Goal: Find specific page/section: Find specific page/section

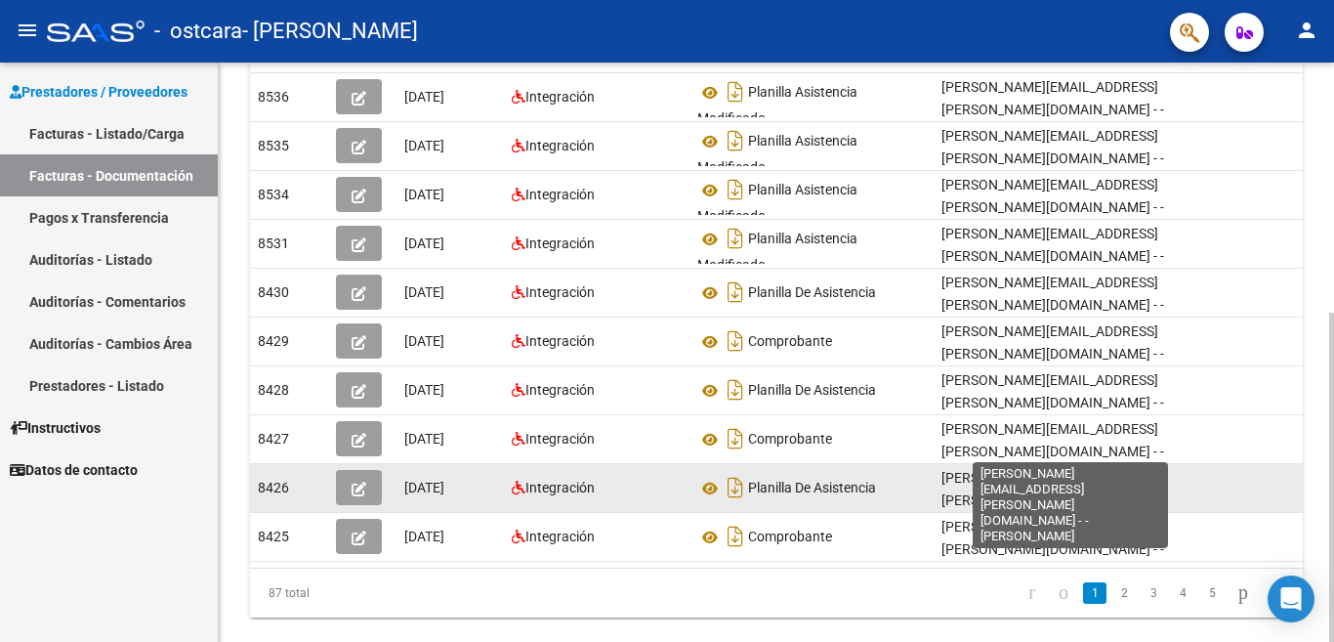
scroll to position [440, 0]
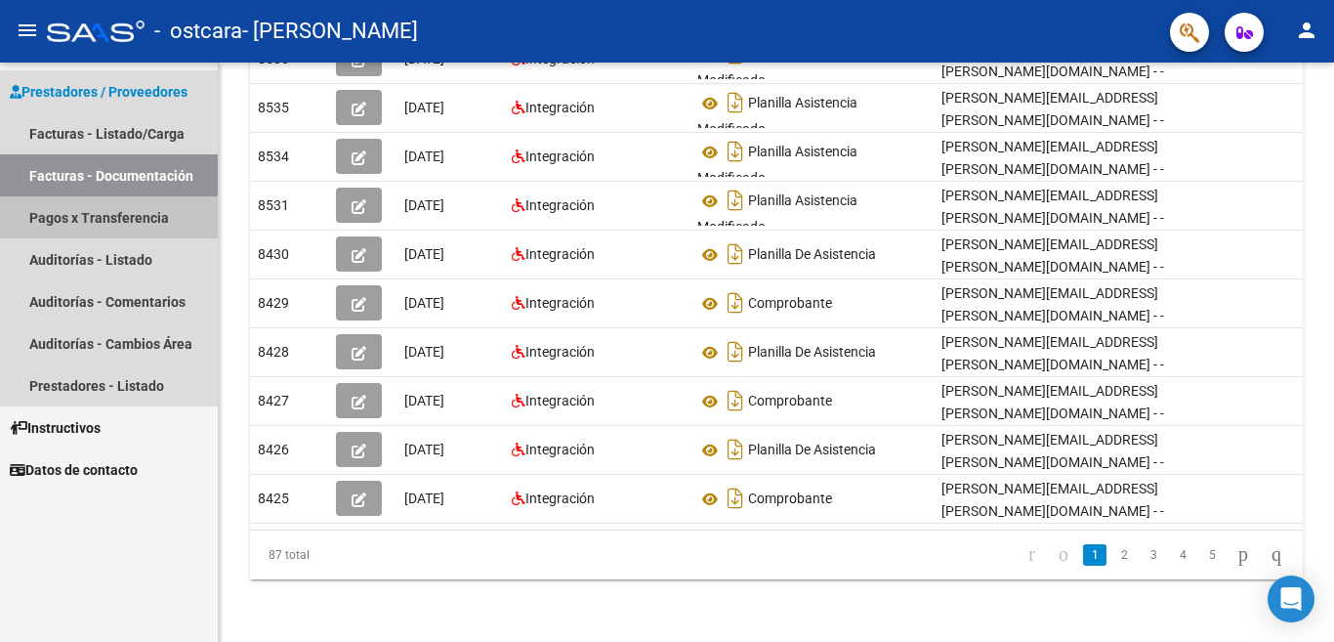
click at [118, 211] on link "Pagos x Transferencia" at bounding box center [109, 217] width 218 height 42
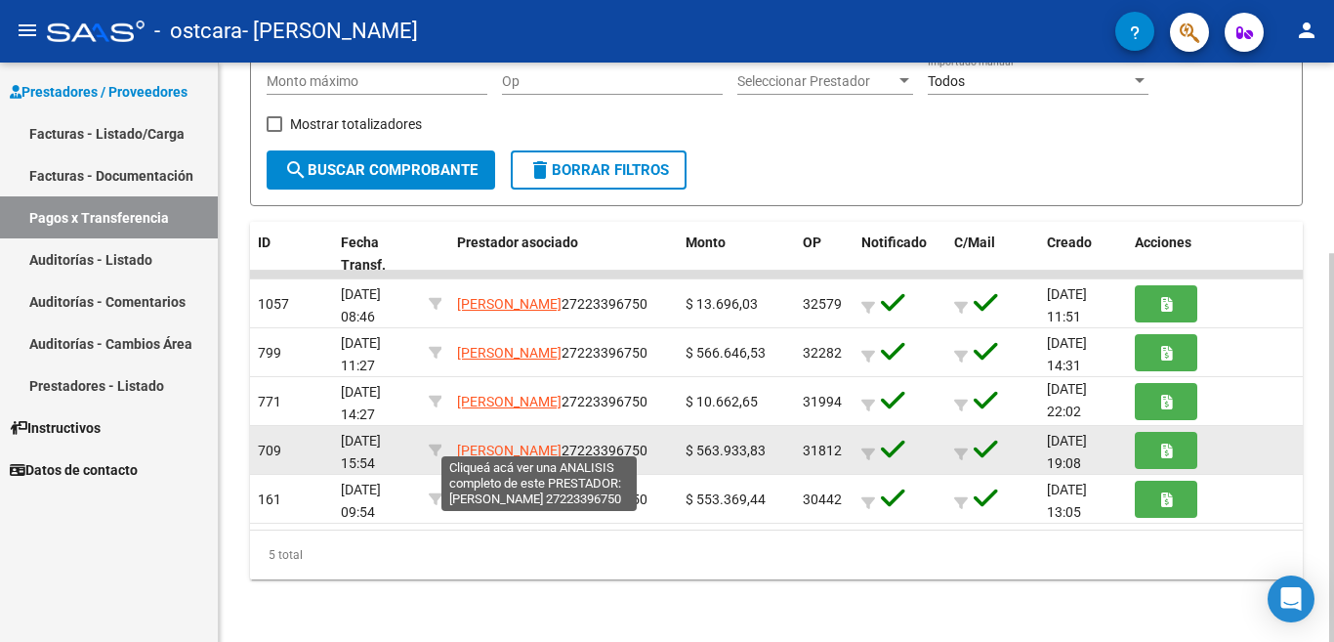
scroll to position [3, 0]
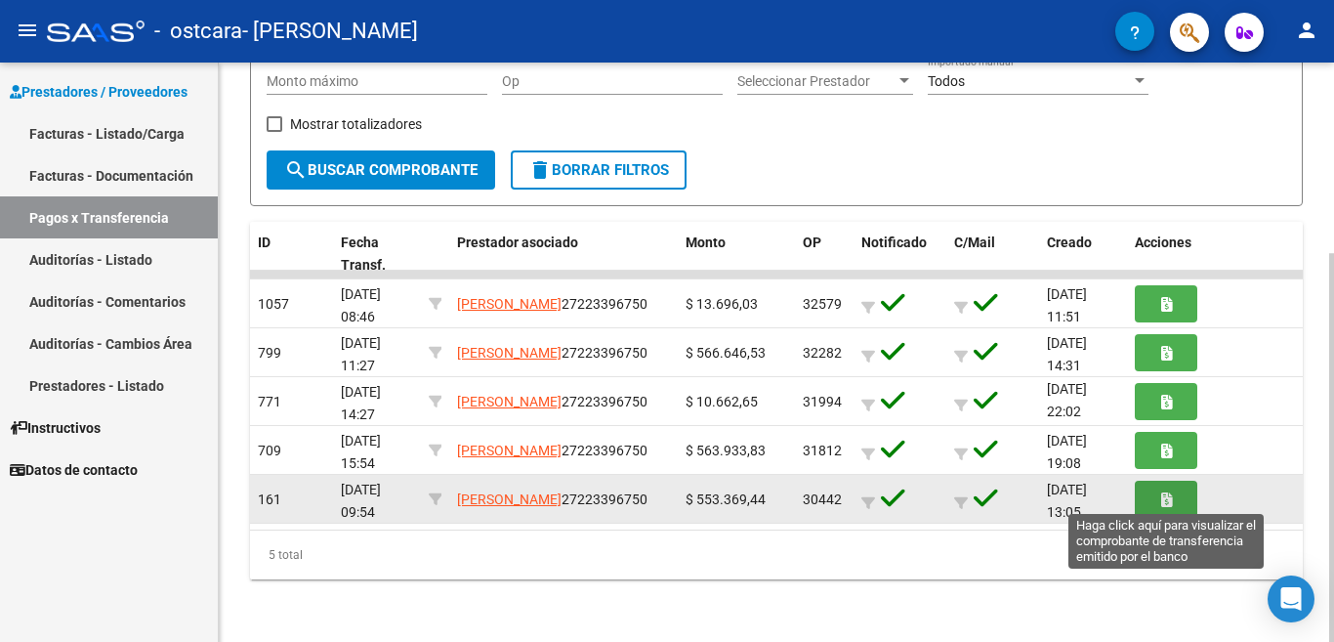
click at [1172, 498] on button "button" at bounding box center [1166, 498] width 63 height 36
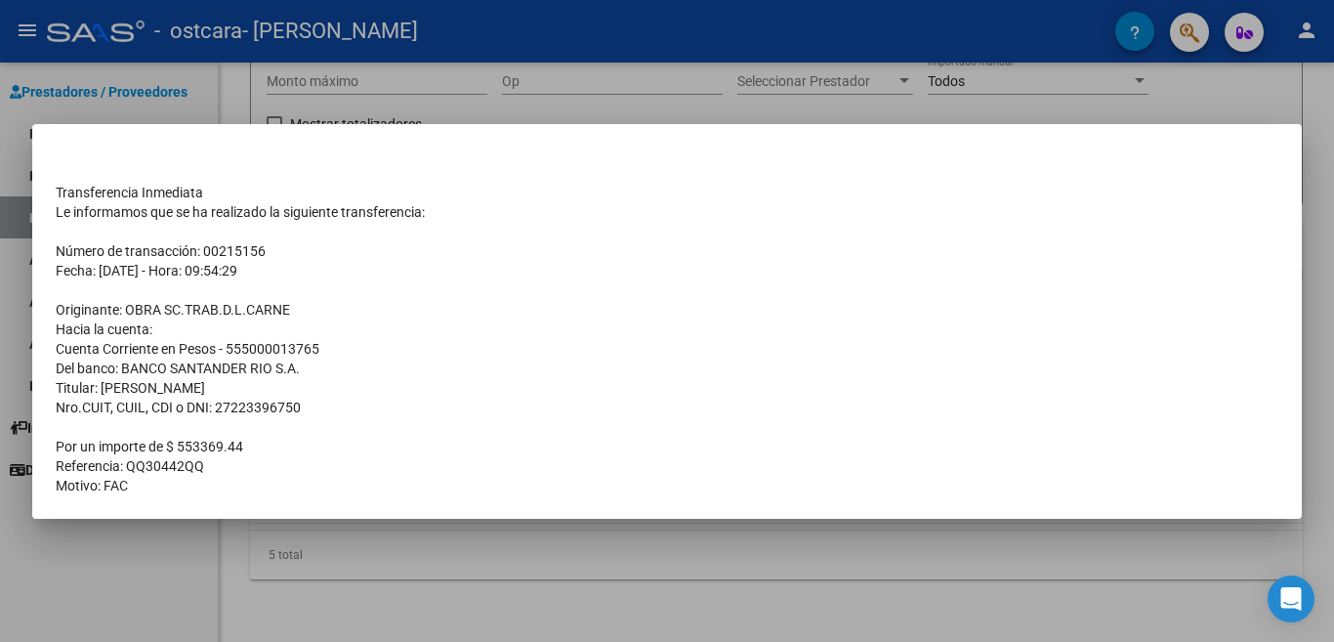
click at [1080, 102] on div at bounding box center [667, 321] width 1334 height 642
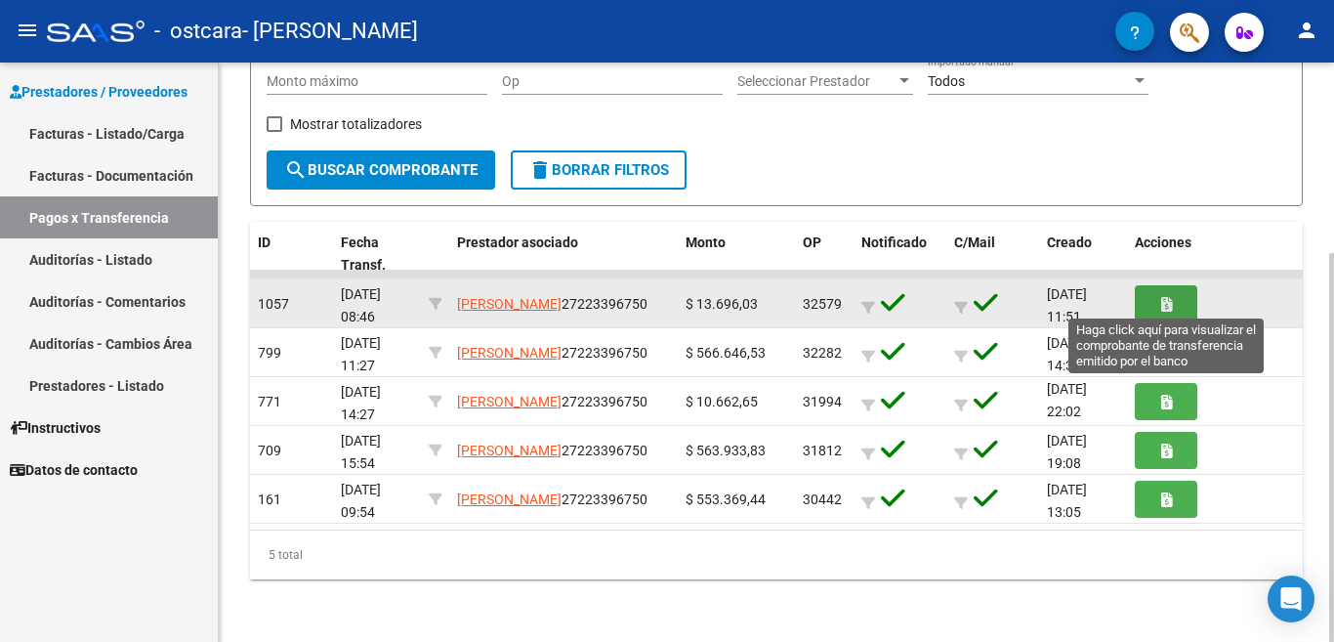
click at [1161, 297] on icon "button" at bounding box center [1166, 304] width 11 height 15
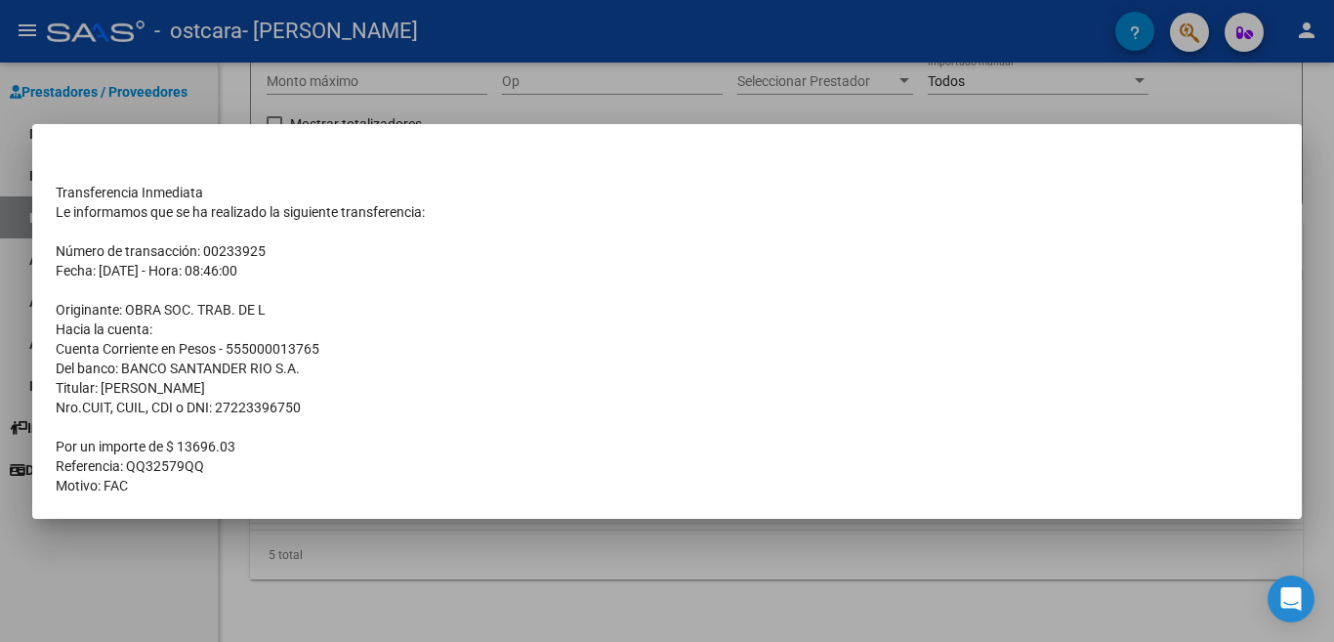
click at [760, 103] on div at bounding box center [667, 321] width 1334 height 642
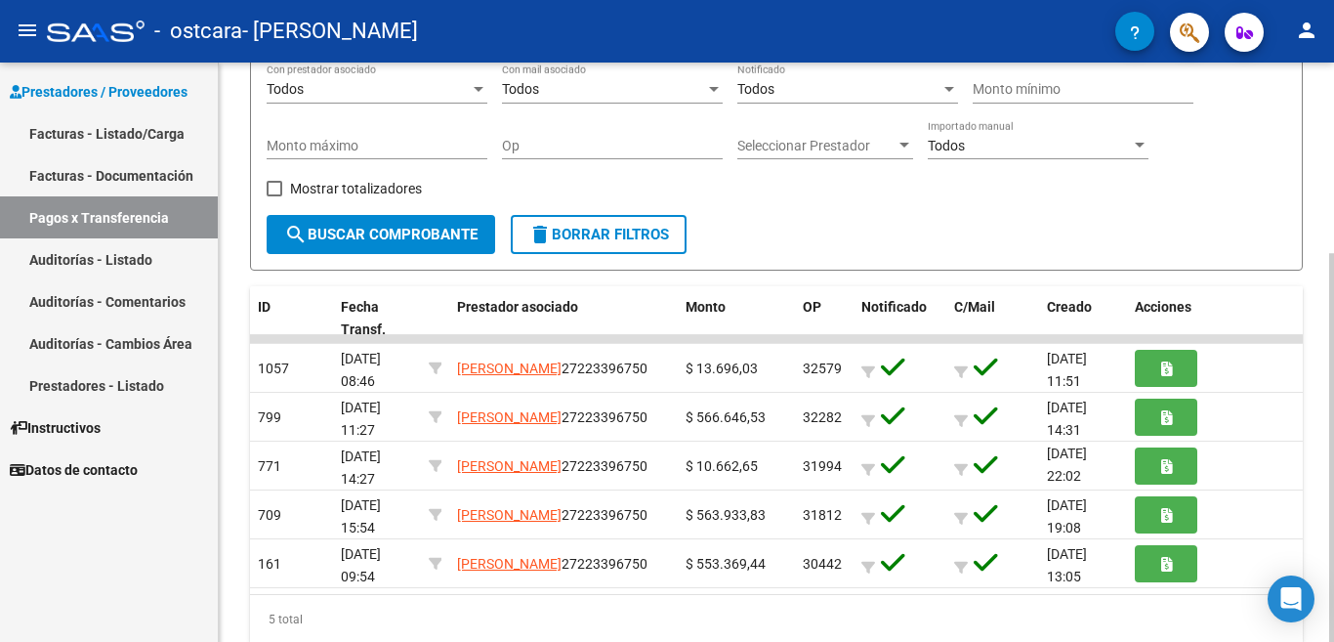
scroll to position [199, 0]
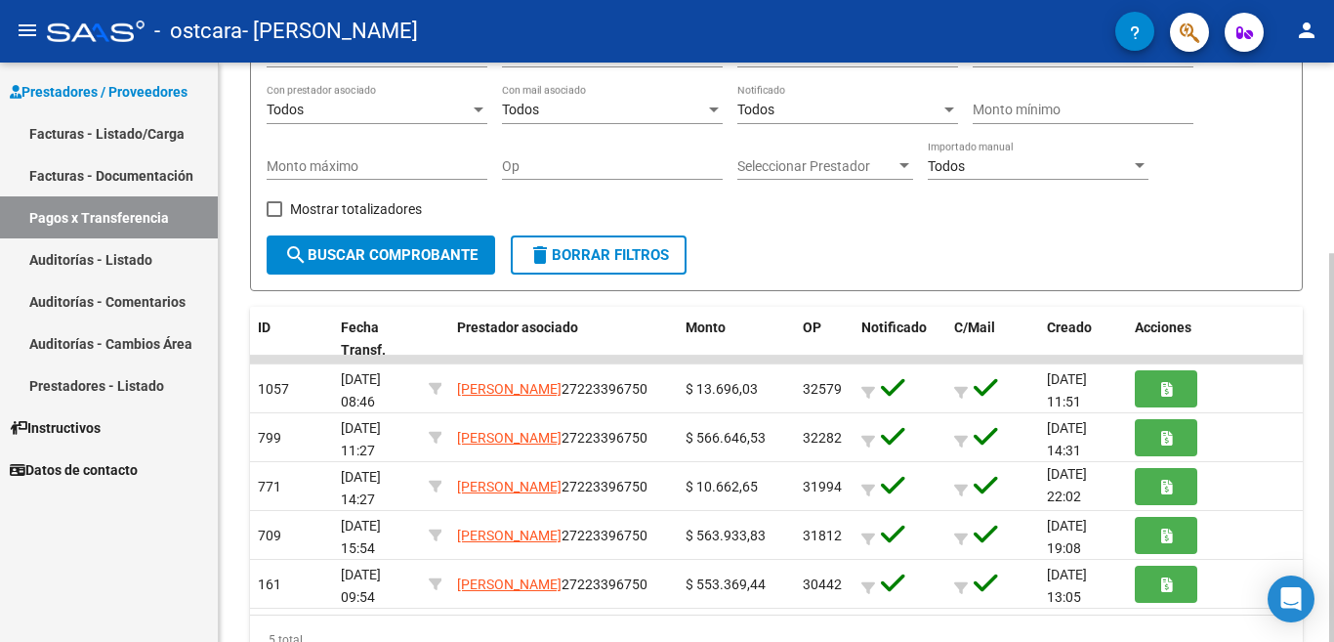
click at [1319, 343] on div "PRESTADORES -> Pagos por Transferencia (alt+p) cloud_download Exportar CSV Impo…" at bounding box center [779, 294] width 1120 height 863
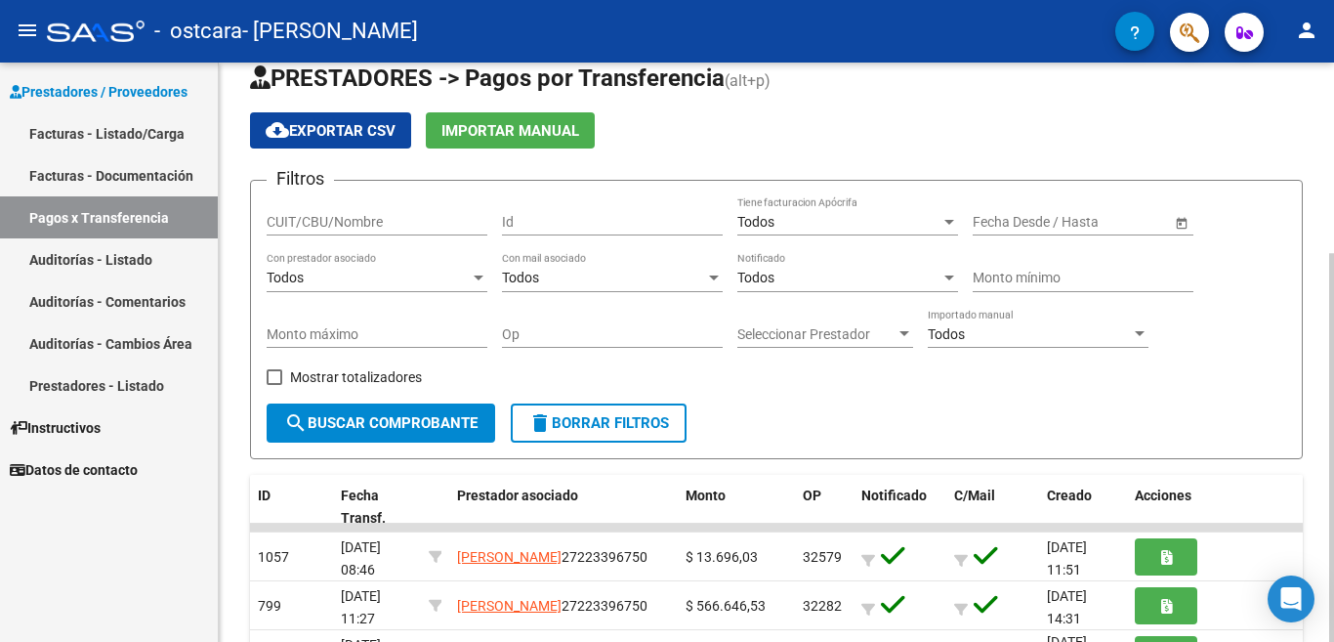
scroll to position [0, 0]
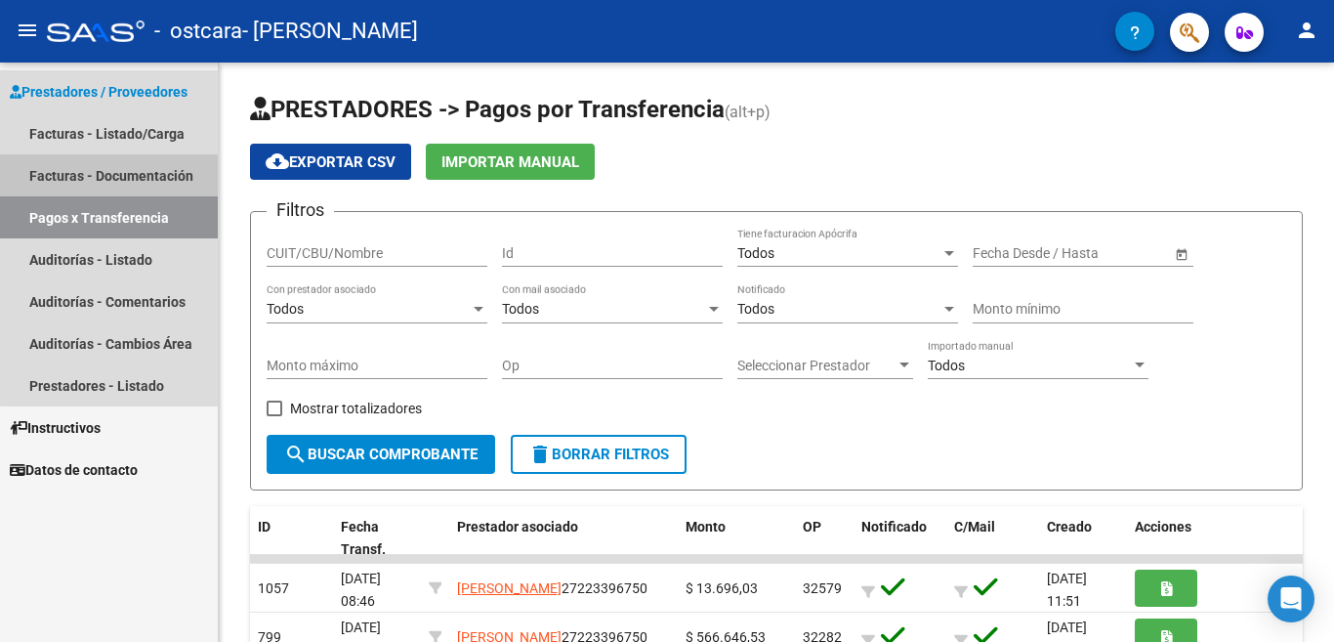
click at [121, 166] on link "Facturas - Documentación" at bounding box center [109, 175] width 218 height 42
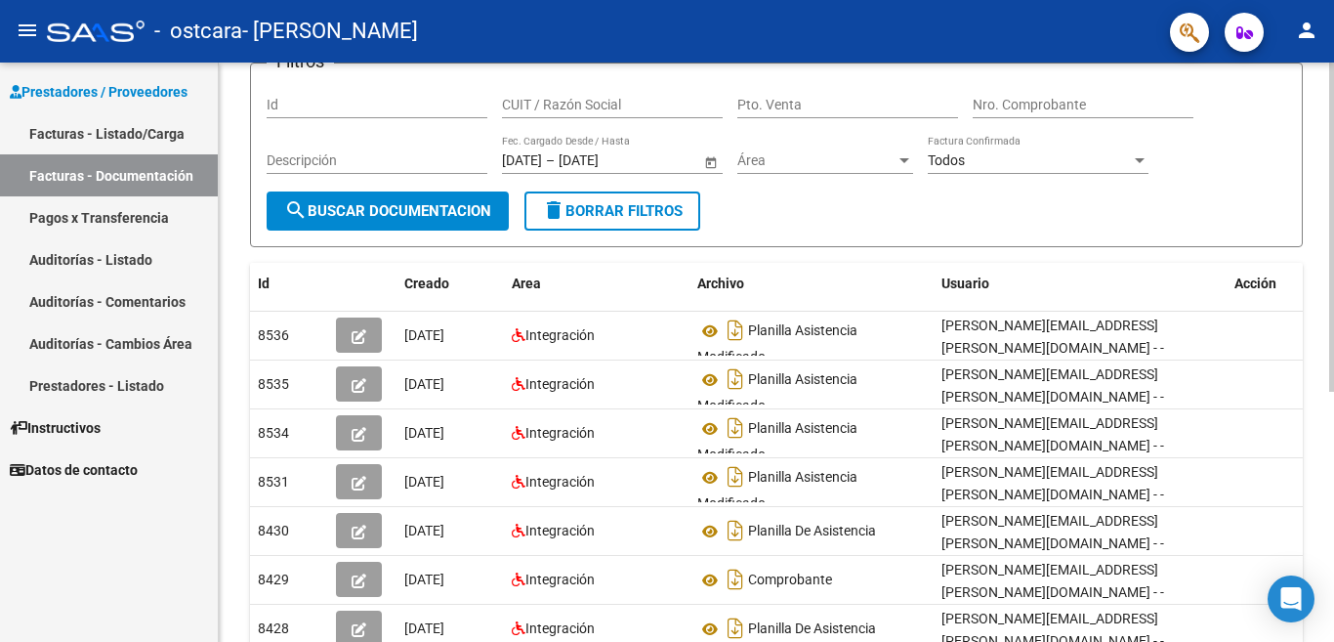
scroll to position [440, 0]
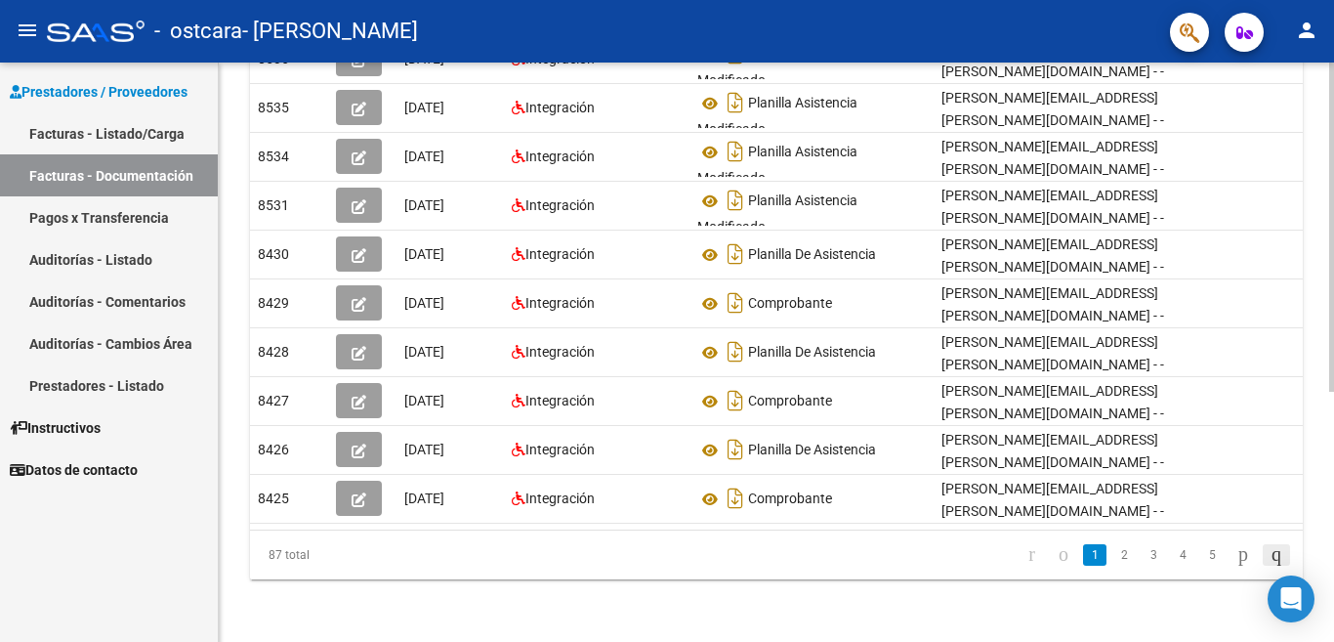
click at [1269, 553] on icon "go to last page" at bounding box center [1277, 553] width 16 height 23
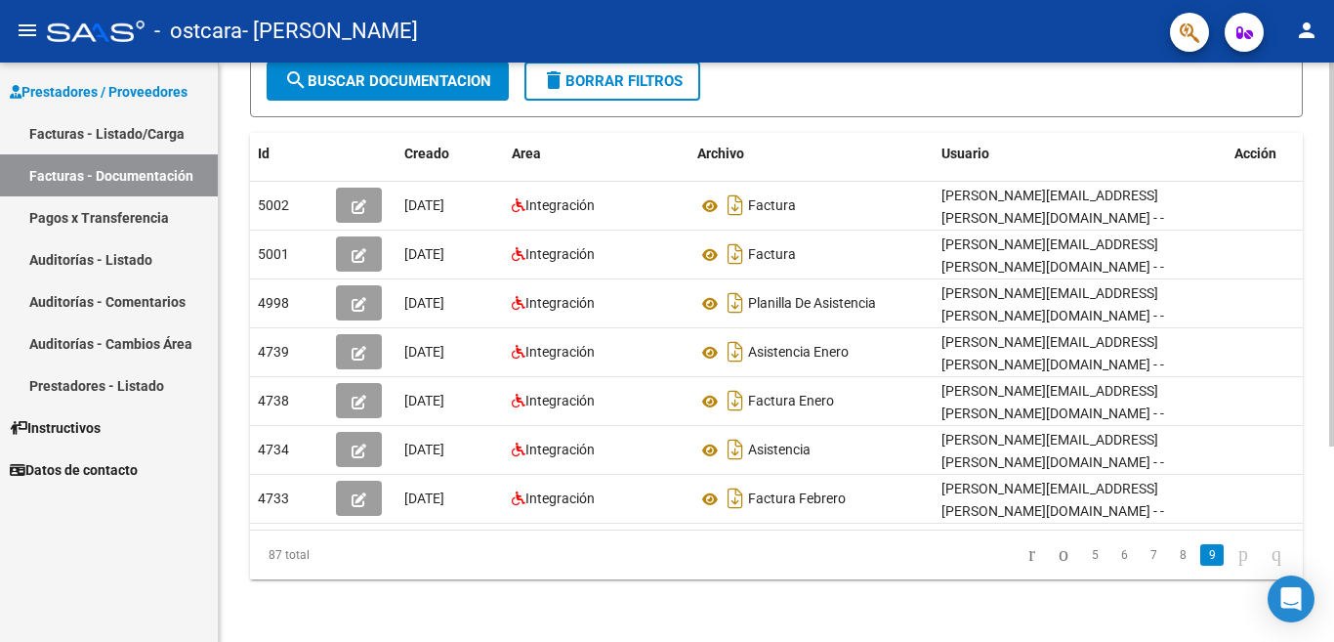
scroll to position [294, 0]
click at [1171, 558] on link "8" at bounding box center [1182, 554] width 23 height 21
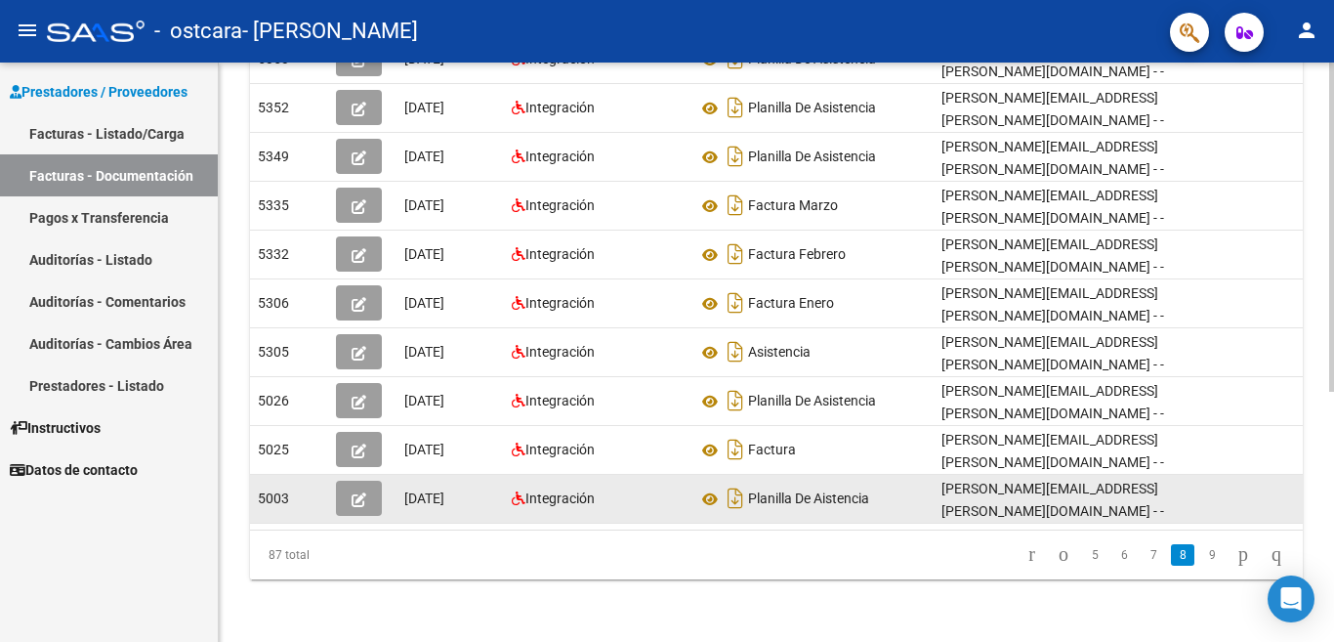
scroll to position [440, 0]
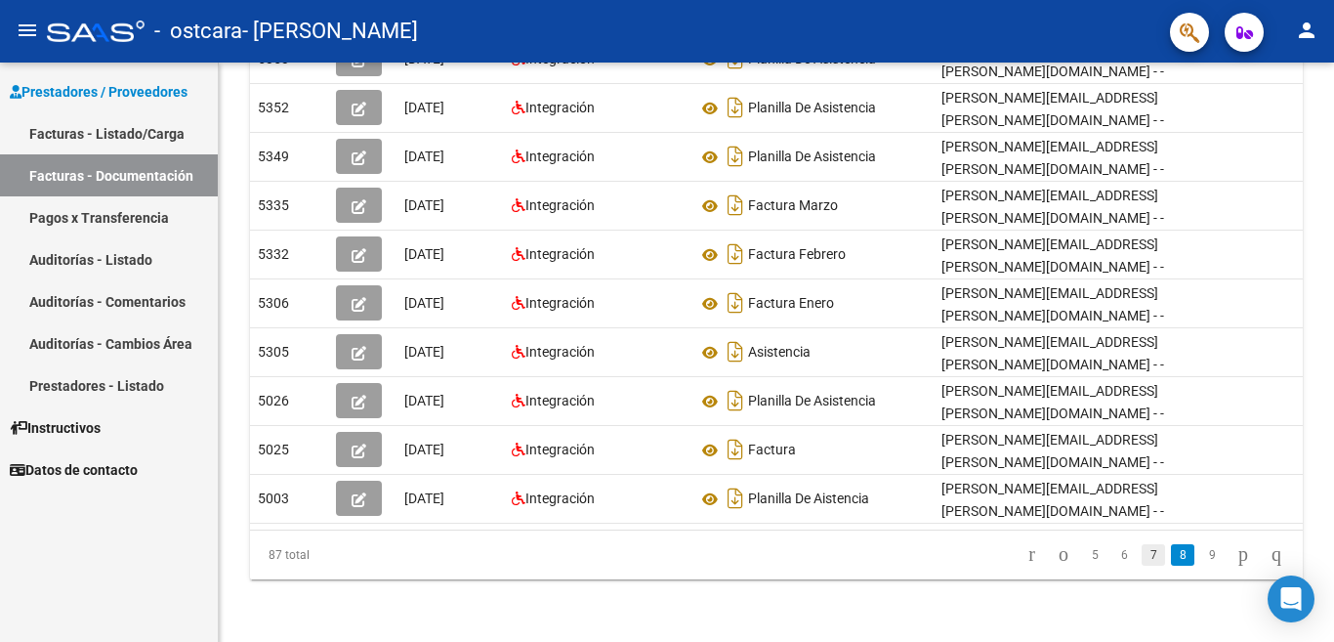
click at [1142, 559] on link "7" at bounding box center [1153, 554] width 23 height 21
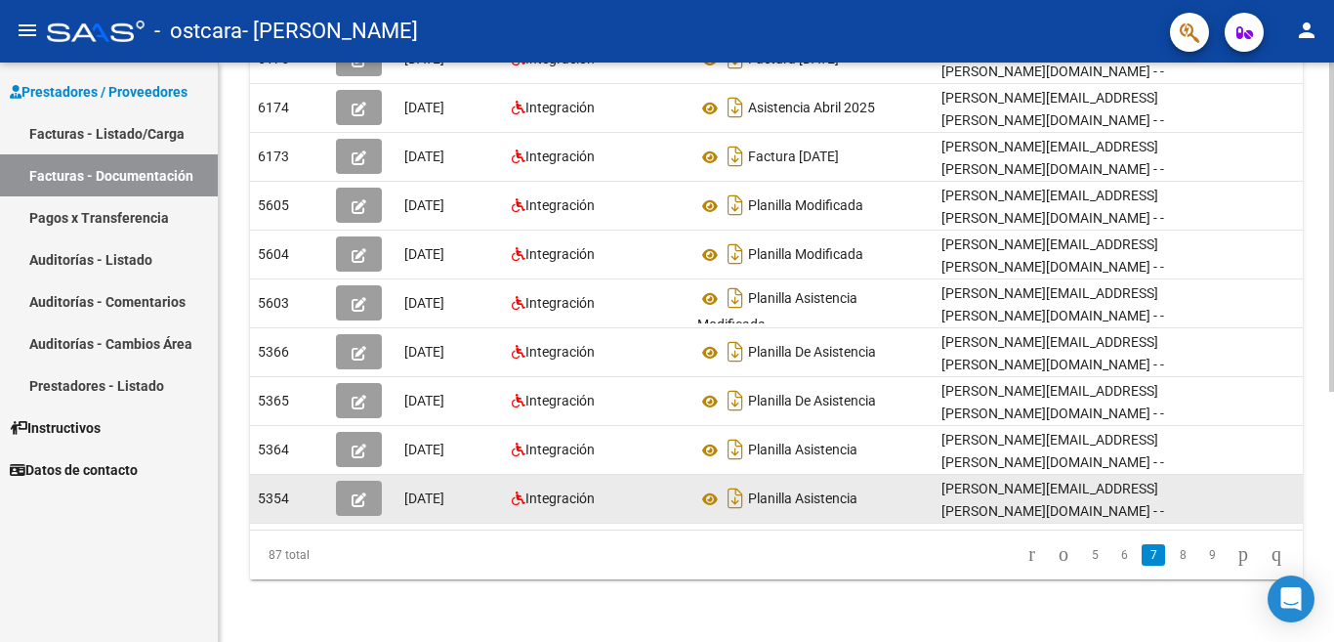
scroll to position [199, 0]
